Goal: Information Seeking & Learning: Learn about a topic

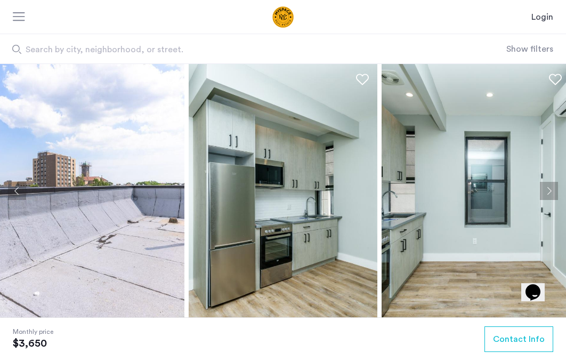
click at [553, 187] on button "Next apartment" at bounding box center [549, 191] width 18 height 18
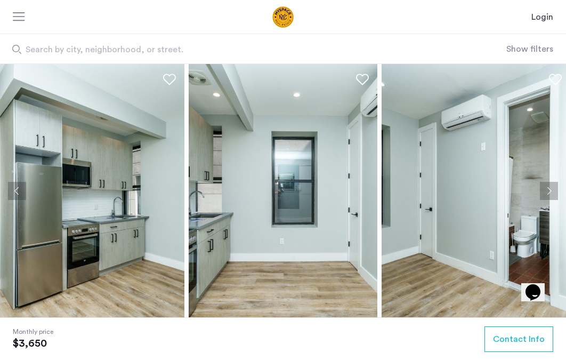
click at [552, 188] on button "Next apartment" at bounding box center [549, 191] width 18 height 18
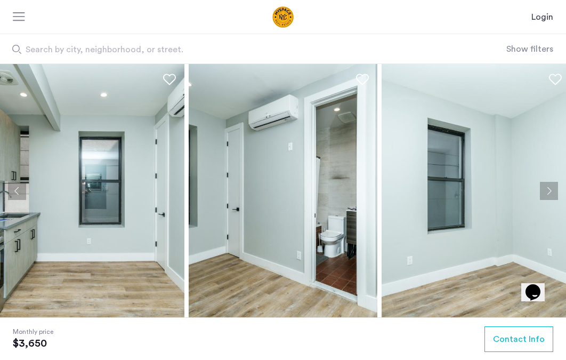
click at [552, 188] on button "Next apartment" at bounding box center [549, 191] width 18 height 18
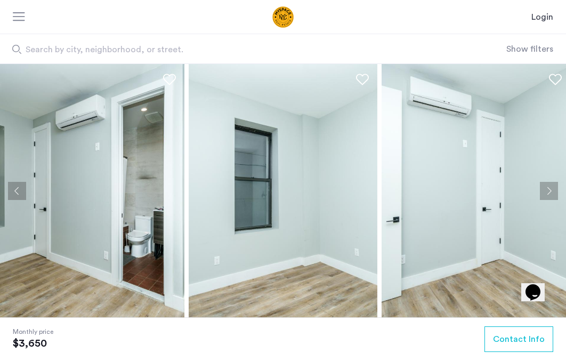
click at [552, 188] on button "Next apartment" at bounding box center [549, 191] width 18 height 18
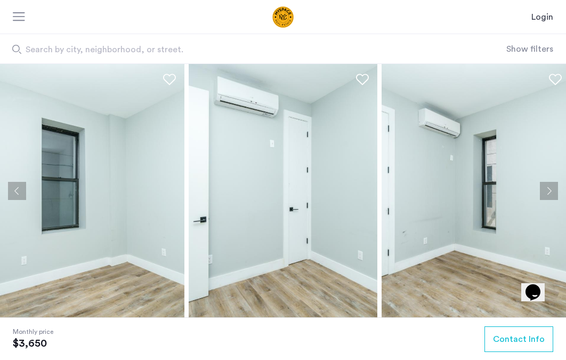
click at [552, 188] on button "Next apartment" at bounding box center [549, 191] width 18 height 18
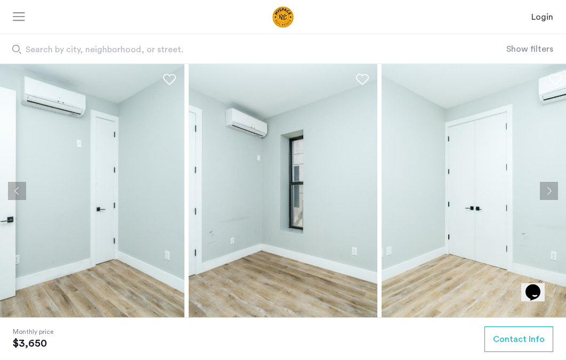
click at [552, 188] on button "Next apartment" at bounding box center [549, 191] width 18 height 18
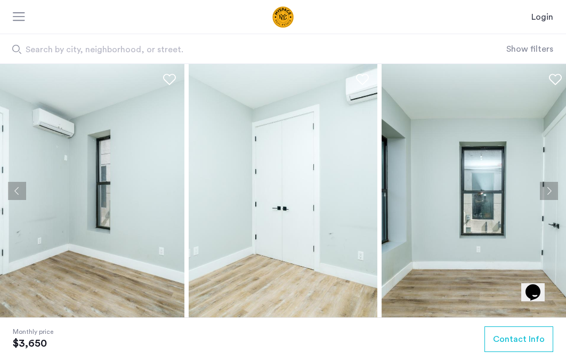
click at [552, 188] on button "Next apartment" at bounding box center [549, 191] width 18 height 18
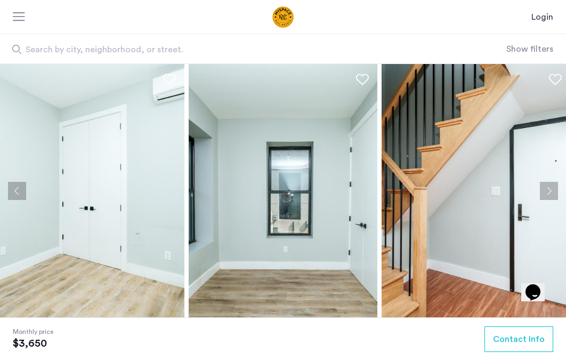
click at [552, 188] on button "Next apartment" at bounding box center [549, 191] width 18 height 18
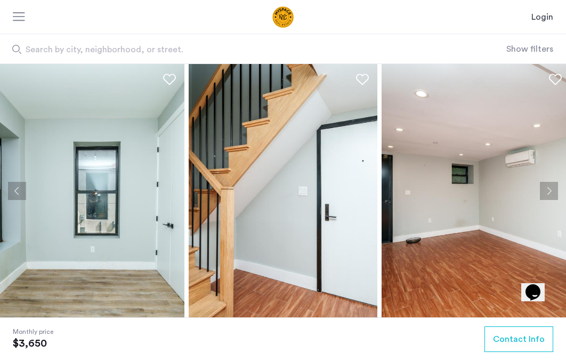
click at [552, 188] on button "Next apartment" at bounding box center [549, 191] width 18 height 18
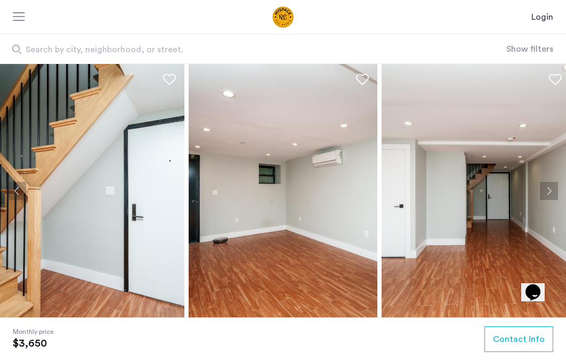
click at [552, 188] on button "Next apartment" at bounding box center [549, 191] width 18 height 18
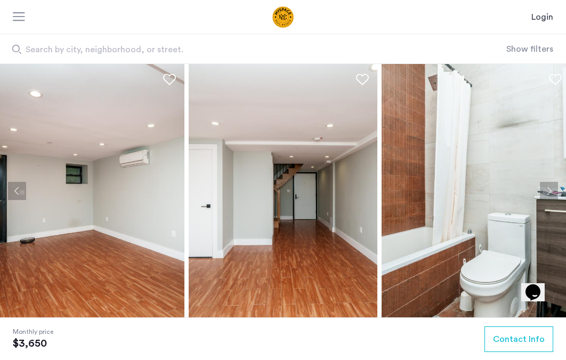
click at [552, 188] on button "Next apartment" at bounding box center [549, 191] width 18 height 18
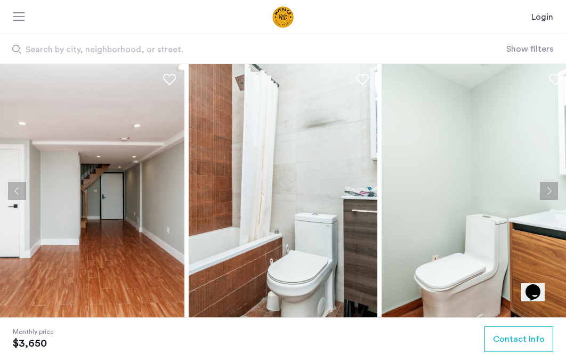
click at [552, 188] on button "Next apartment" at bounding box center [549, 191] width 18 height 18
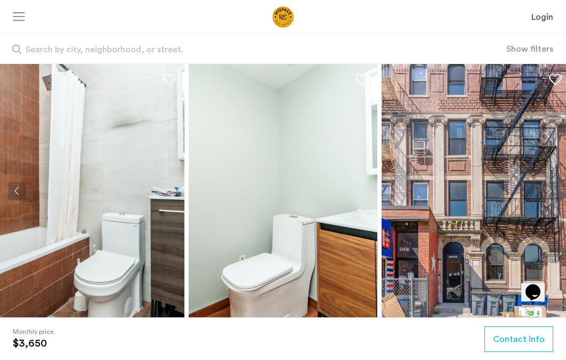
click at [552, 188] on button "Next apartment" at bounding box center [549, 191] width 18 height 18
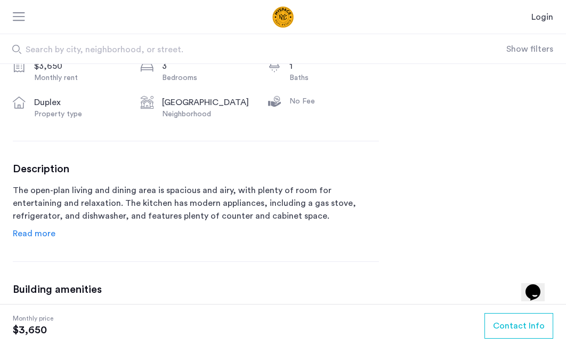
scroll to position [363, 0]
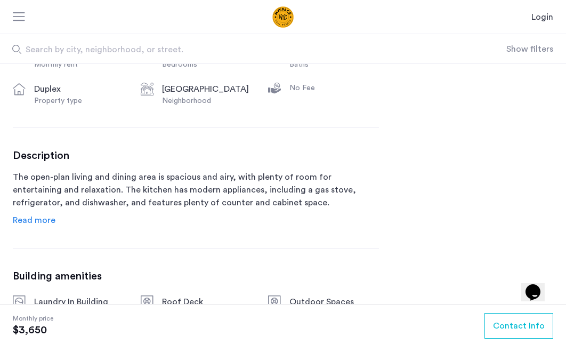
click at [40, 221] on span "Read more" at bounding box center [34, 220] width 43 height 9
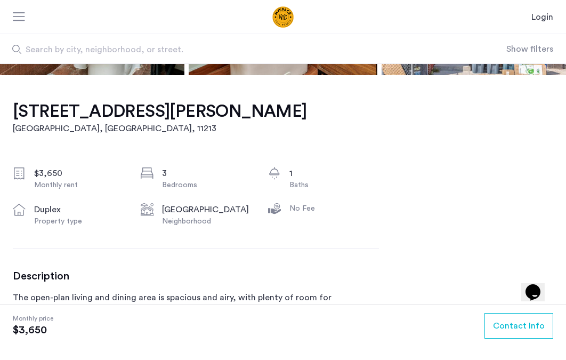
scroll to position [249, 0]
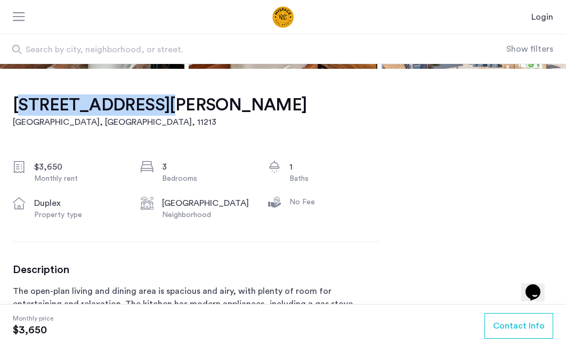
drag, startPoint x: 10, startPoint y: 101, endPoint x: 132, endPoint y: 102, distance: 121.6
copy h1 "[STREET_ADDRESS][PERSON_NAME]"
